Goal: Task Accomplishment & Management: Complete application form

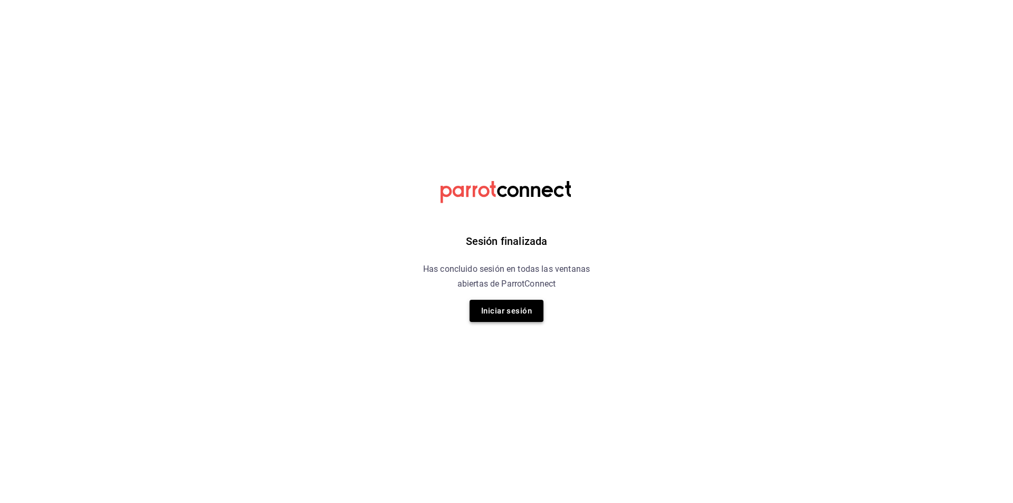
click at [535, 307] on button "Iniciar sesión" at bounding box center [507, 311] width 74 height 22
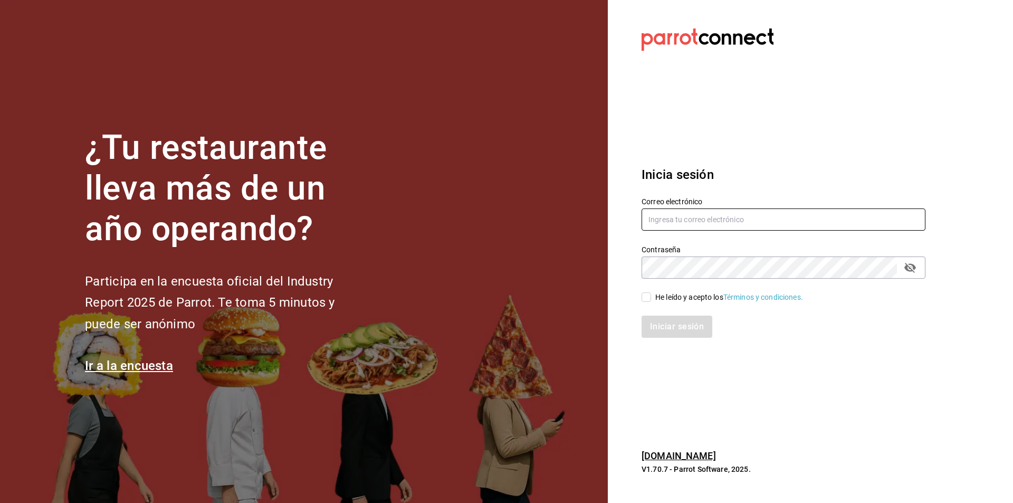
click at [686, 216] on input "text" at bounding box center [784, 219] width 284 height 22
type input "c"
type input "clara482033@gmail.com"
click at [656, 294] on div "He leído y acepto los Términos y condiciones." at bounding box center [730, 297] width 148 height 11
click at [651, 294] on input "He leído y acepto los Términos y condiciones." at bounding box center [647, 297] width 10 height 10
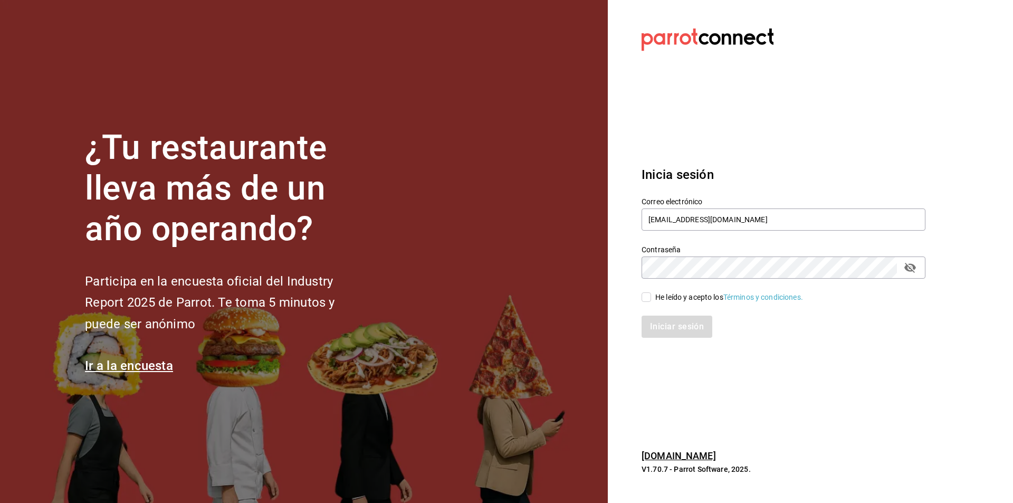
click at [656, 297] on div "He leído y acepto los Términos y condiciones." at bounding box center [730, 297] width 148 height 11
click at [651, 297] on input "He leído y acepto los Términos y condiciones." at bounding box center [647, 297] width 10 height 10
click at [643, 298] on input "He leído y acepto los Términos y condiciones." at bounding box center [647, 297] width 10 height 10
checkbox input "true"
click at [670, 329] on button "Iniciar sesión" at bounding box center [678, 327] width 72 height 22
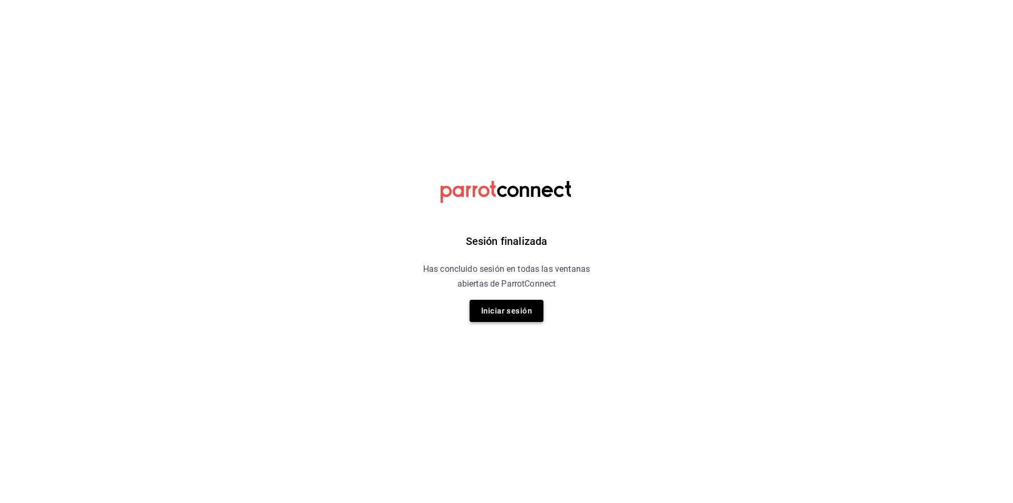
click at [486, 310] on button "Iniciar sesión" at bounding box center [507, 311] width 74 height 22
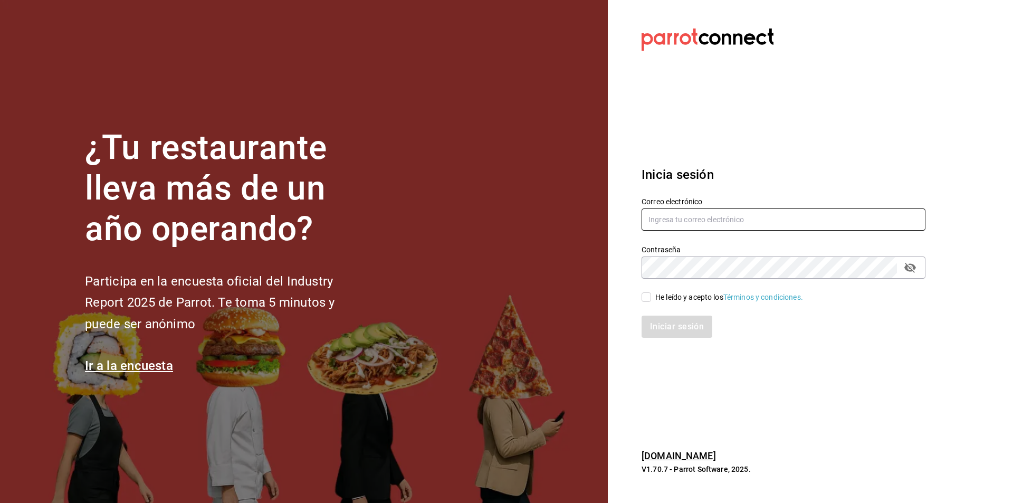
click at [763, 226] on input "text" at bounding box center [784, 219] width 284 height 22
click at [742, 221] on input "text" at bounding box center [784, 219] width 284 height 22
type input "clara482033@gmail.com"
click at [645, 299] on input "He leído y acepto los Términos y condiciones." at bounding box center [647, 297] width 10 height 10
checkbox input "true"
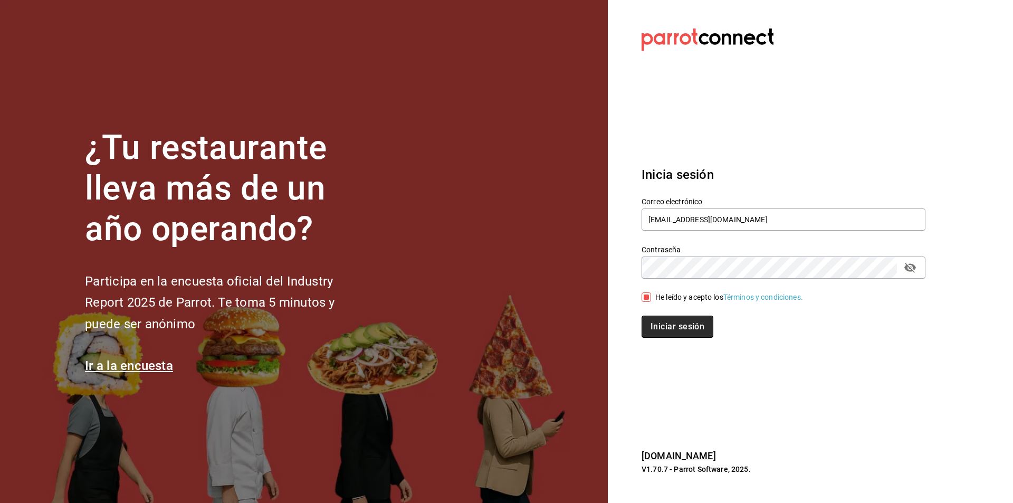
click at [666, 324] on button "Iniciar sesión" at bounding box center [678, 327] width 72 height 22
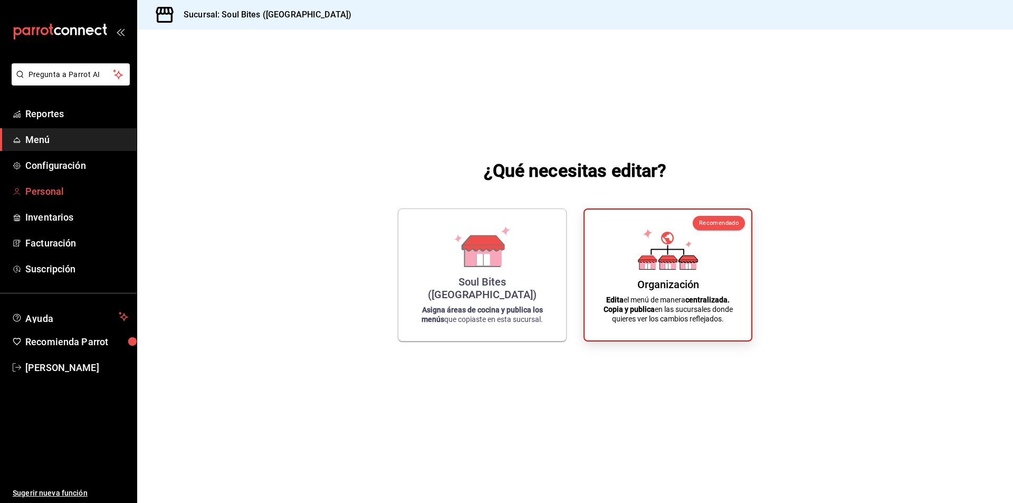
click at [45, 196] on span "Personal" at bounding box center [76, 191] width 103 height 14
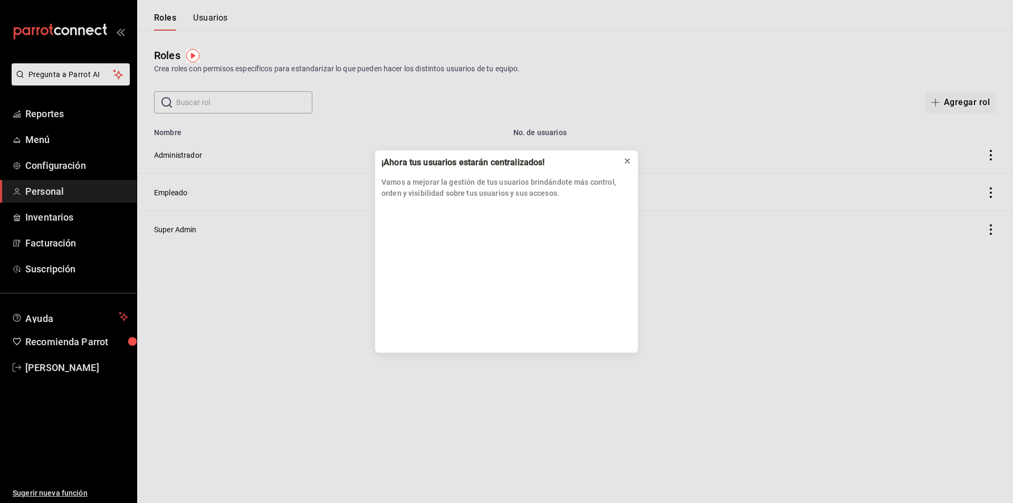
click at [628, 160] on icon at bounding box center [627, 161] width 8 height 8
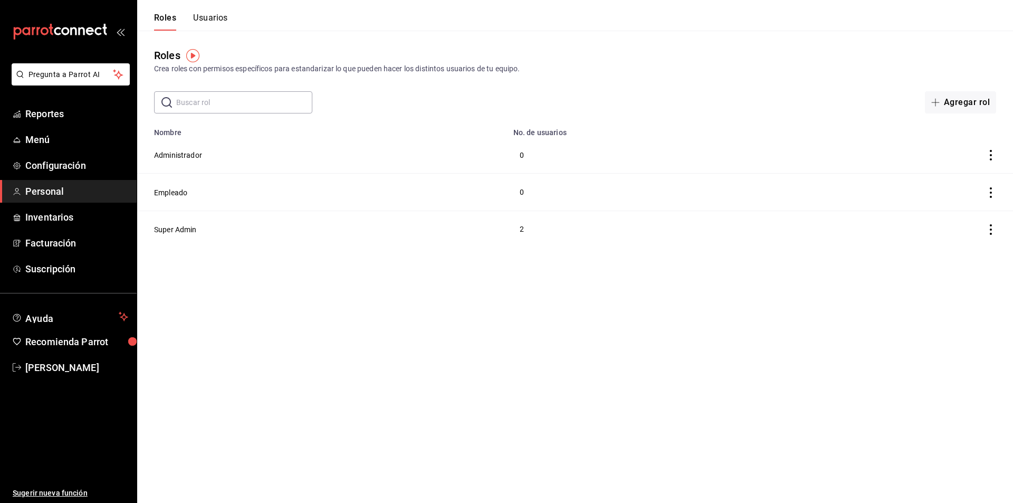
click at [205, 22] on button "Usuarios" at bounding box center [210, 22] width 35 height 18
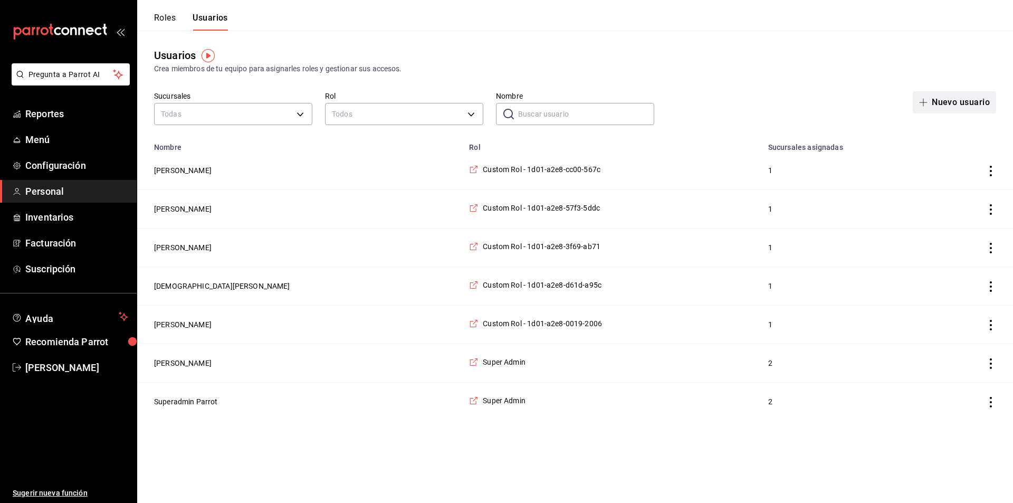
click at [955, 107] on button "Nuevo usuario" at bounding box center [954, 102] width 83 height 22
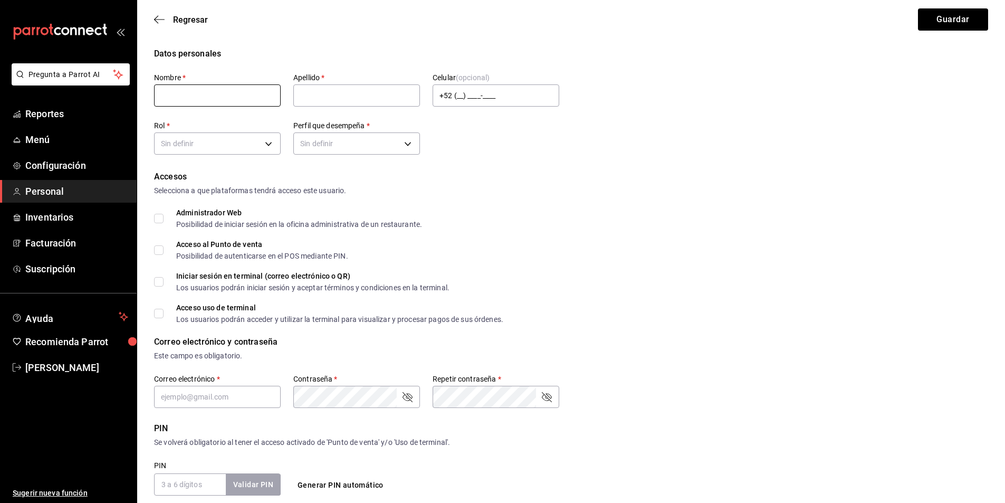
click at [226, 106] on input "text" at bounding box center [217, 95] width 127 height 22
type input "Brandon"
click at [373, 107] on div "Apellido   *" at bounding box center [356, 90] width 127 height 35
click at [377, 102] on input "text" at bounding box center [356, 95] width 127 height 22
